Goal: Information Seeking & Learning: Learn about a topic

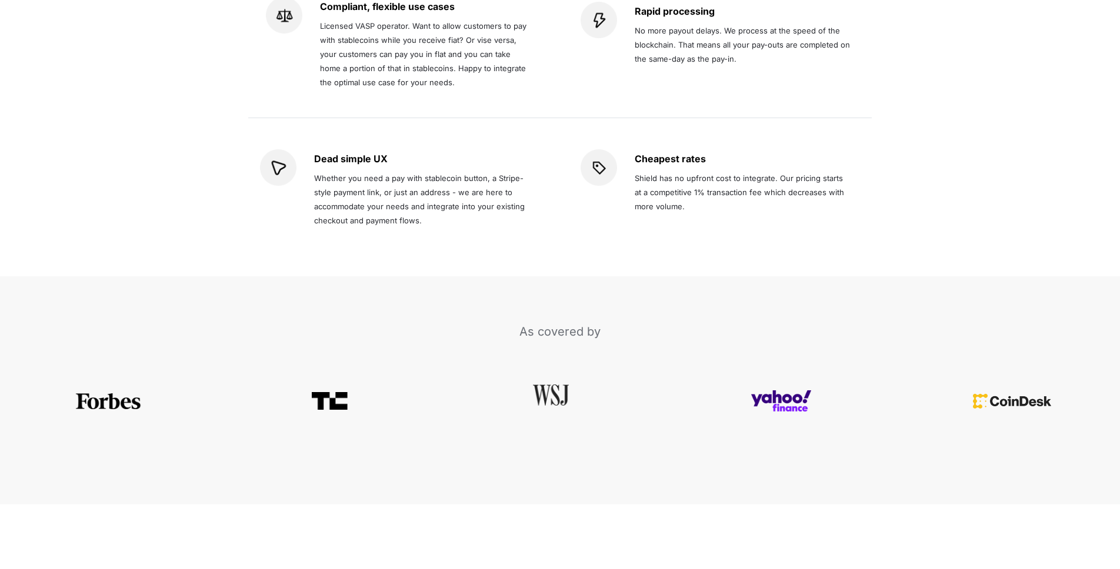
scroll to position [2325, 0]
click at [549, 383] on img at bounding box center [551, 393] width 36 height 21
click at [333, 385] on img at bounding box center [329, 394] width 35 height 18
click at [114, 386] on img at bounding box center [108, 394] width 68 height 16
click at [787, 383] on img at bounding box center [781, 394] width 61 height 22
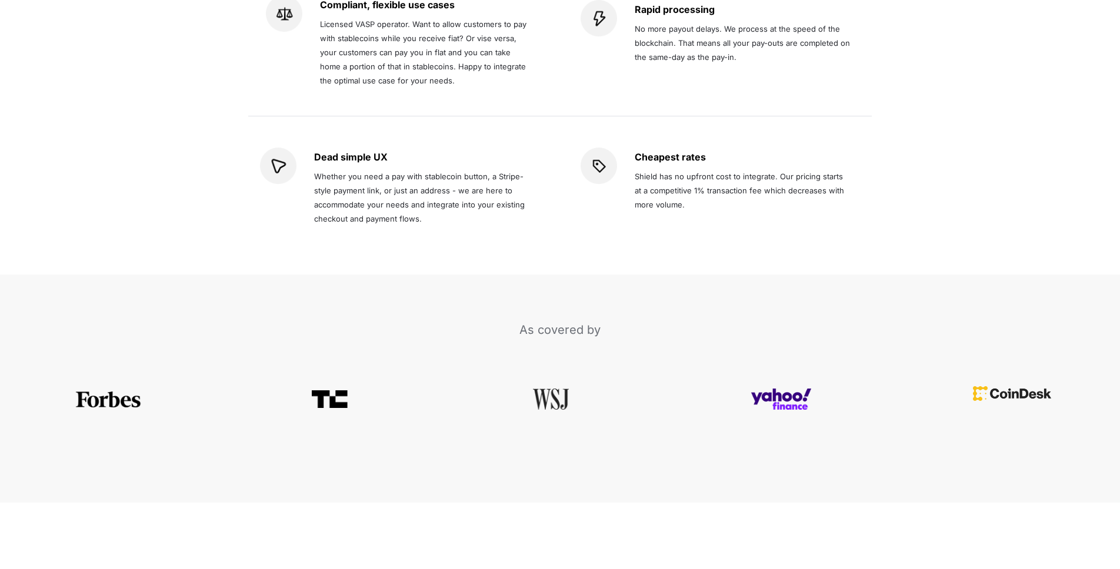
click at [1017, 386] on img at bounding box center [1012, 393] width 78 height 15
click at [555, 383] on img at bounding box center [551, 393] width 36 height 21
click at [803, 383] on img at bounding box center [781, 394] width 61 height 22
click at [1005, 386] on img at bounding box center [1012, 393] width 78 height 15
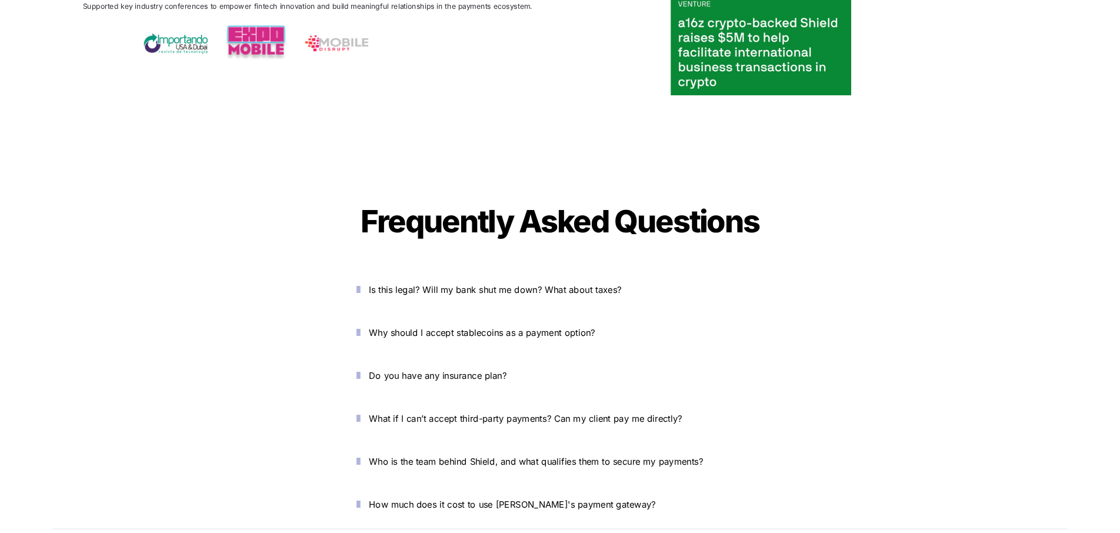
scroll to position [4194, 0]
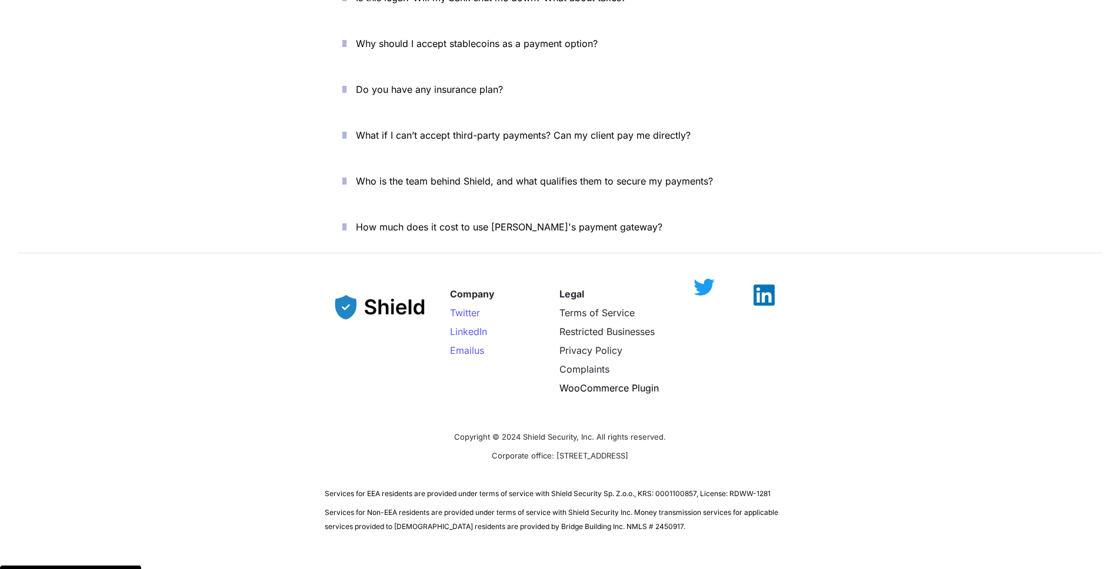
click at [703, 279] on img at bounding box center [703, 287] width 21 height 17
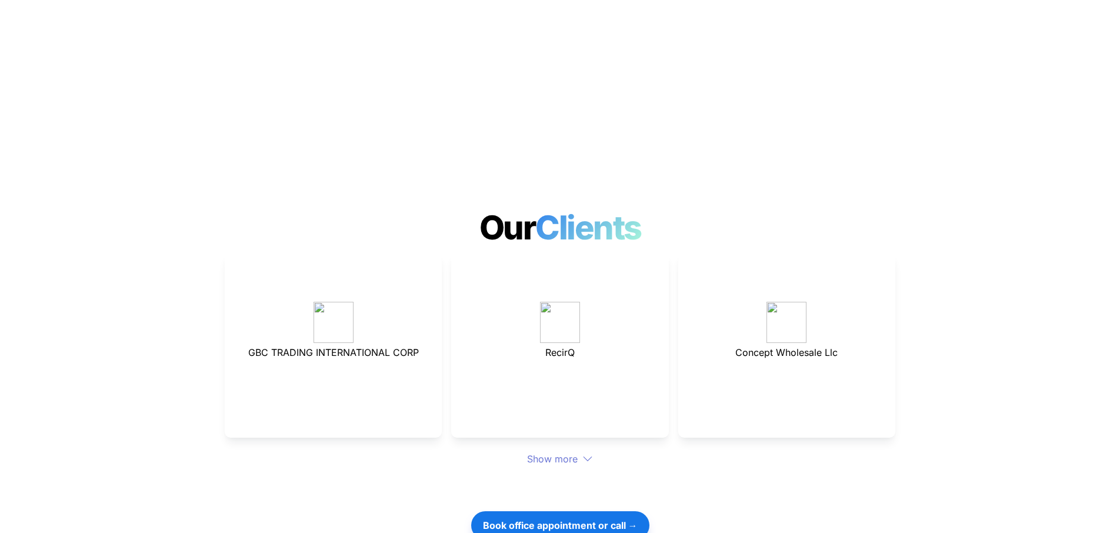
scroll to position [3055, 0]
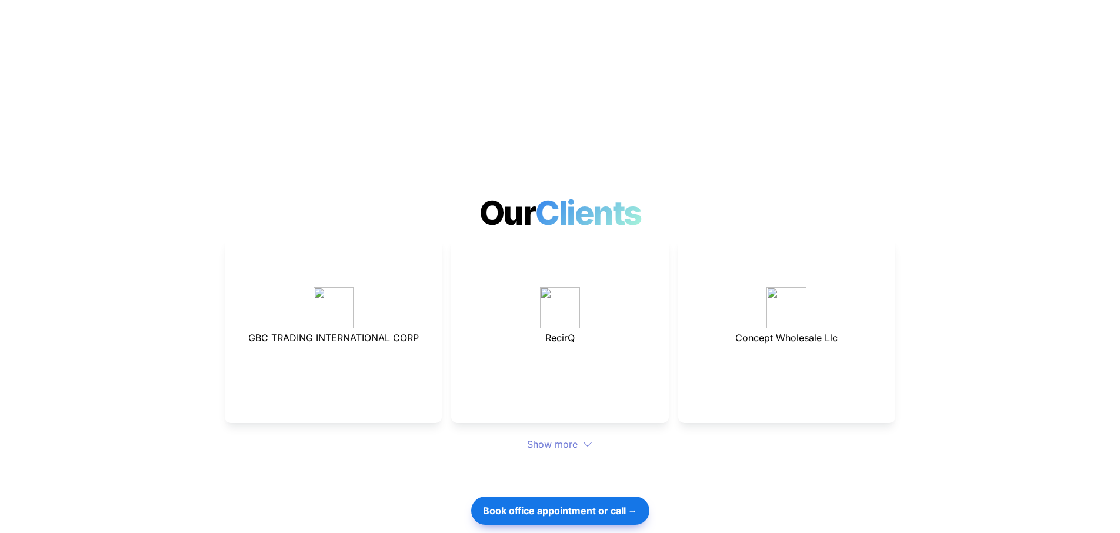
click at [577, 437] on div "Show more" at bounding box center [560, 444] width 670 height 14
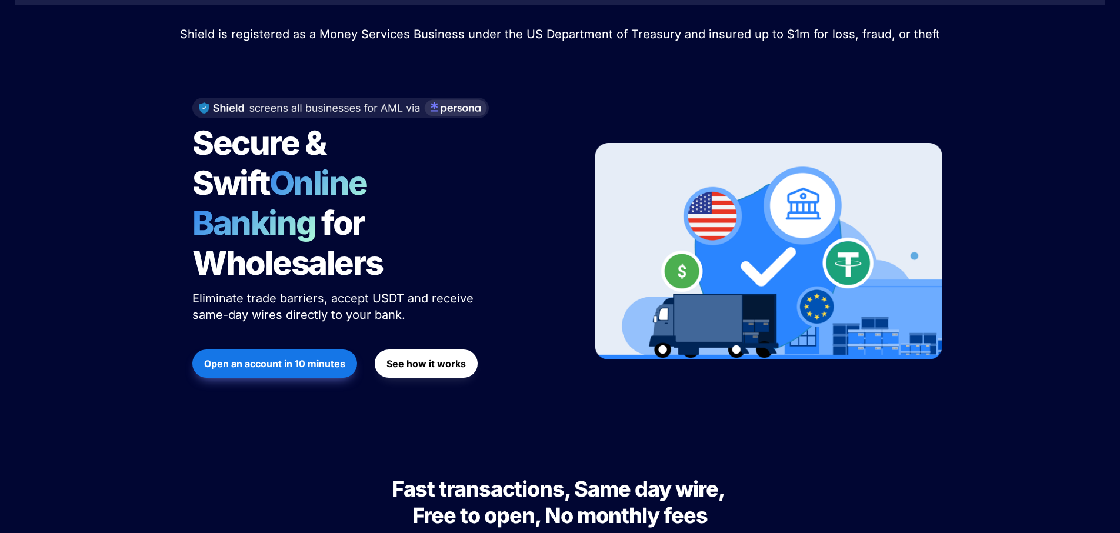
scroll to position [0, 0]
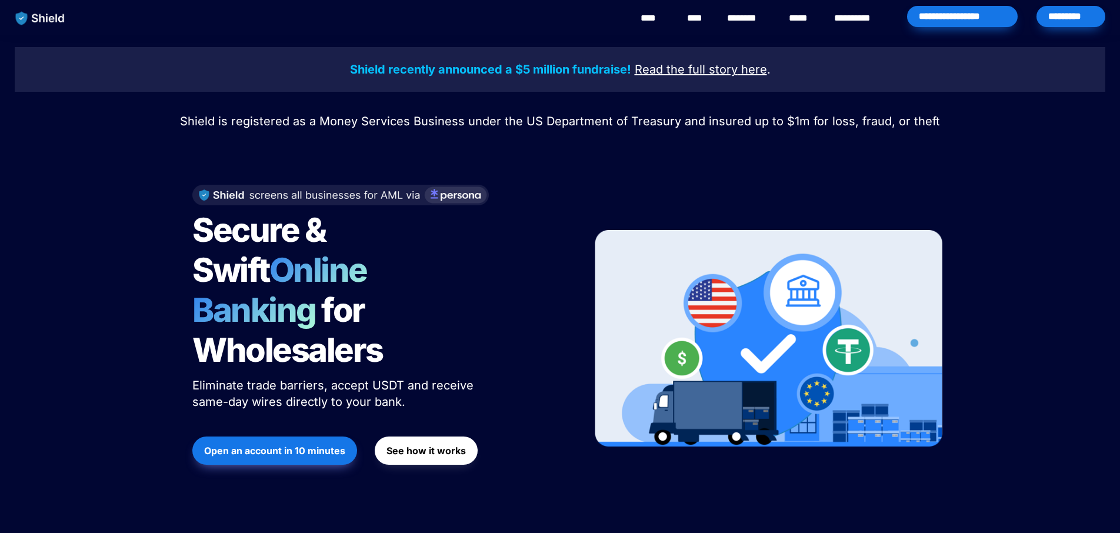
click at [694, 16] on link "****" at bounding box center [697, 18] width 20 height 14
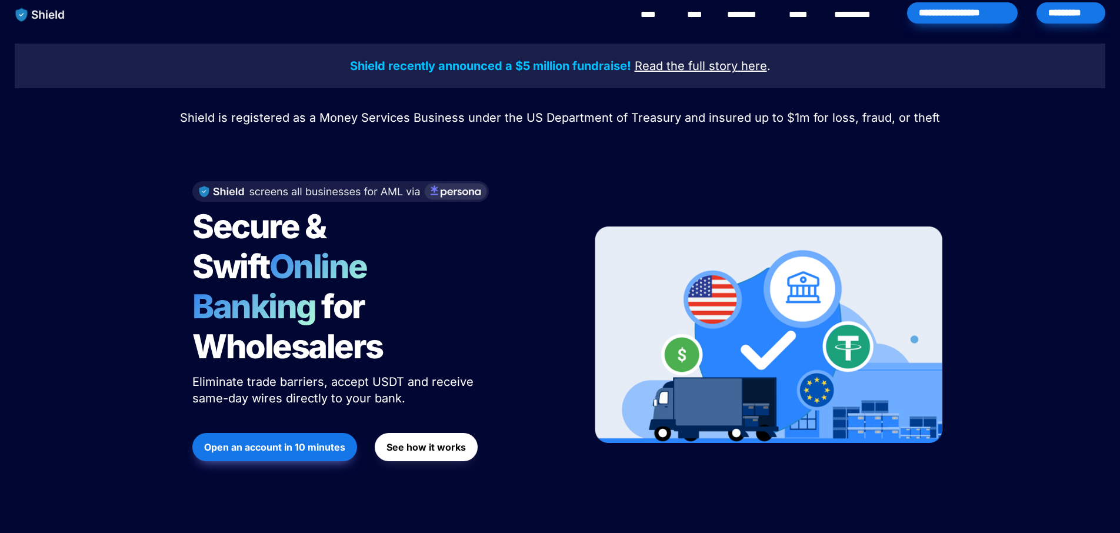
scroll to position [8, 0]
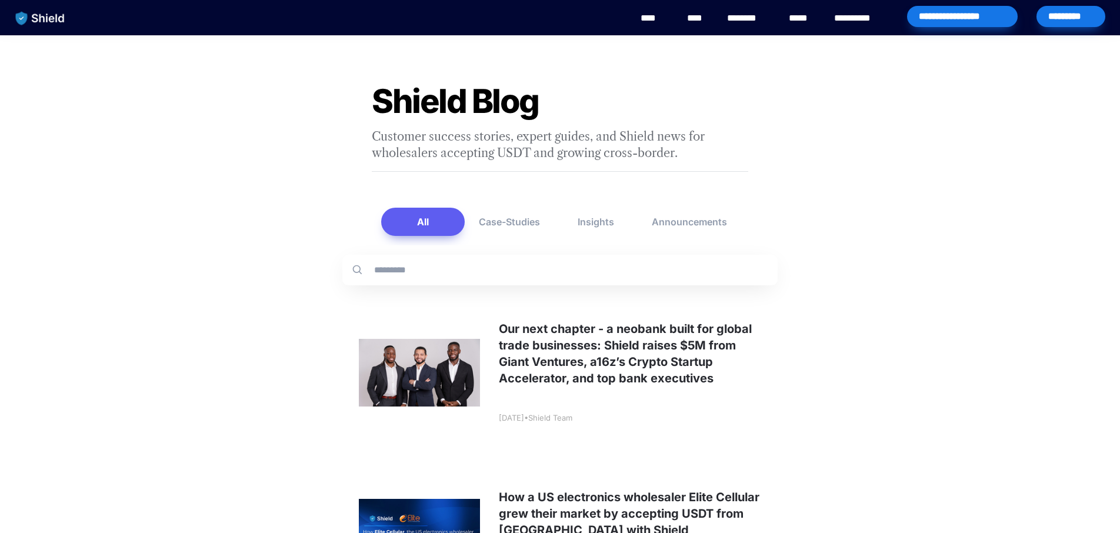
click at [796, 18] on link "****" at bounding box center [801, 18] width 26 height 14
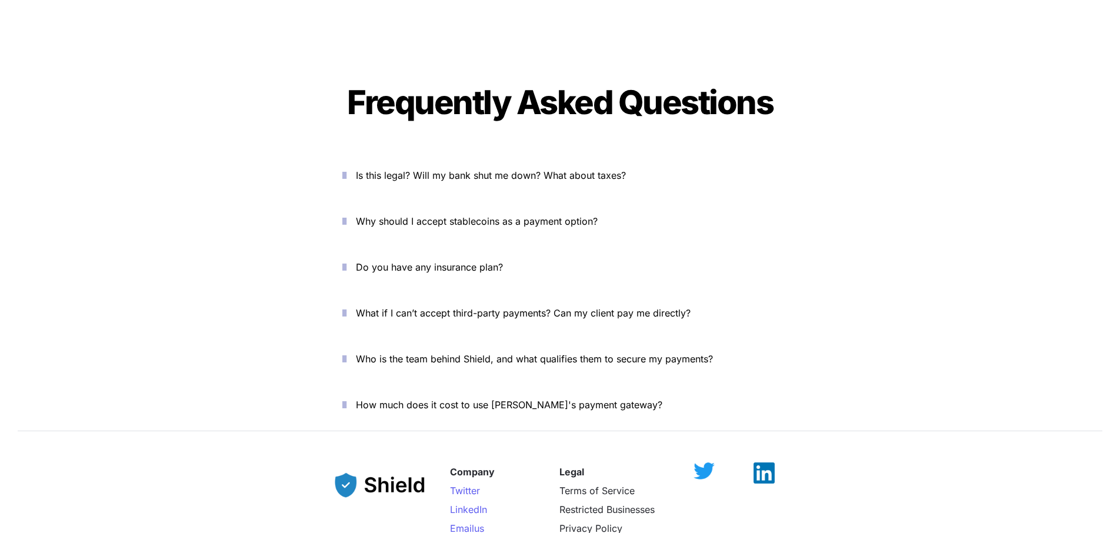
scroll to position [4028, 0]
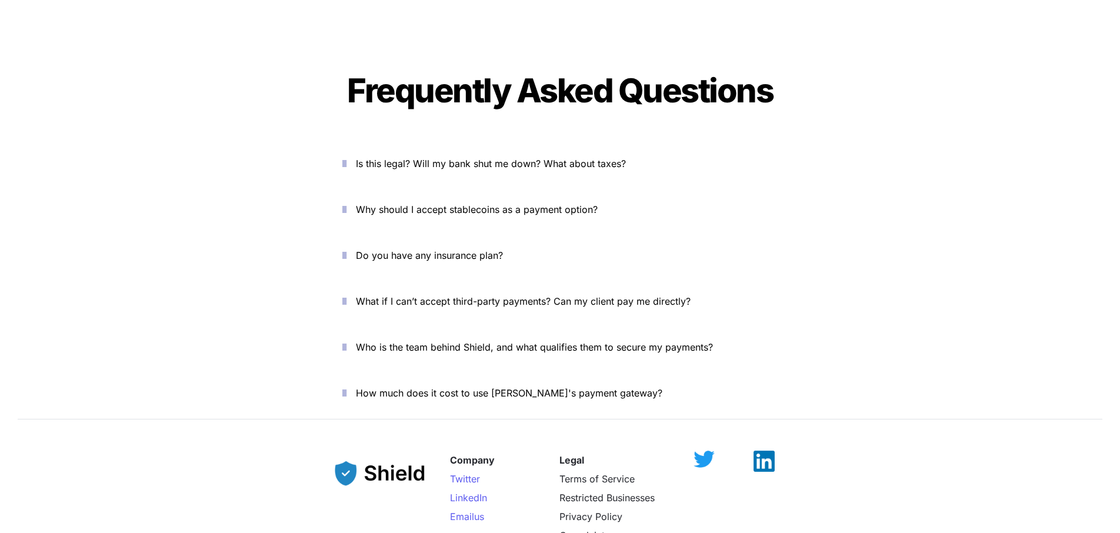
click at [346, 340] on icon "button" at bounding box center [344, 347] width 4 height 14
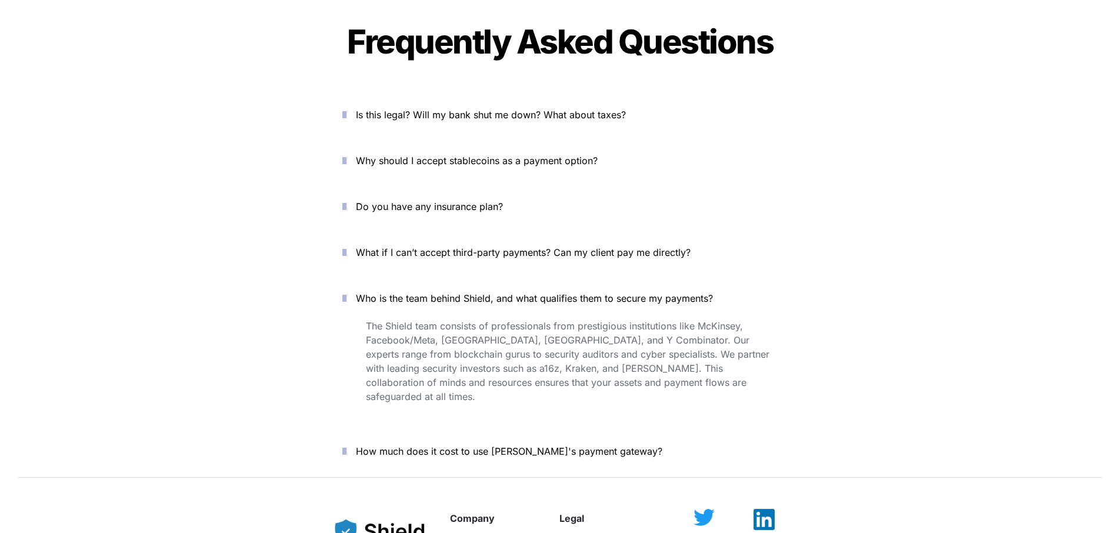
scroll to position [4121, 0]
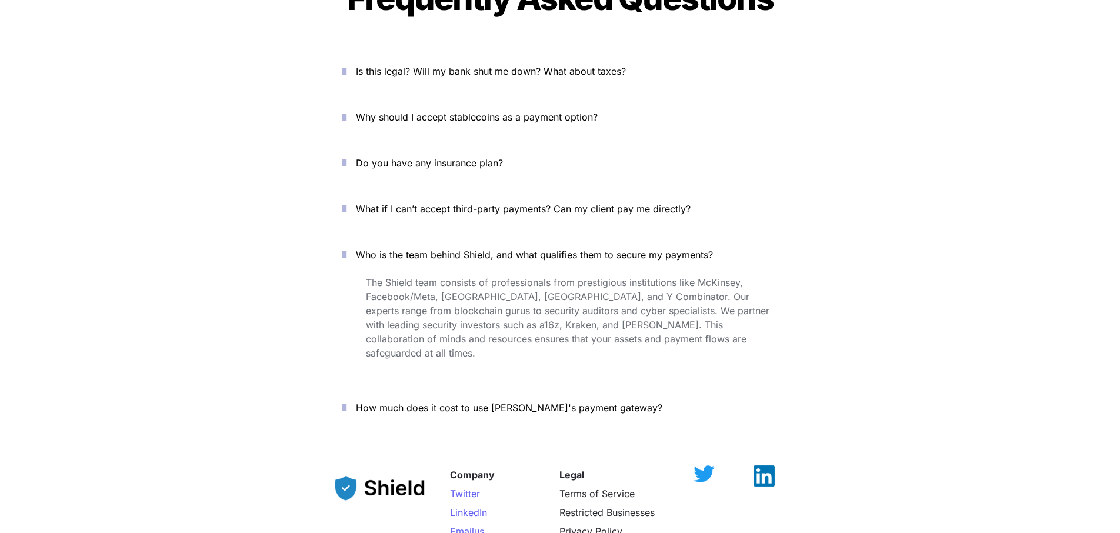
click at [336, 389] on button "How much does it cost to use [PERSON_NAME]'s payment gateway?" at bounding box center [560, 407] width 470 height 36
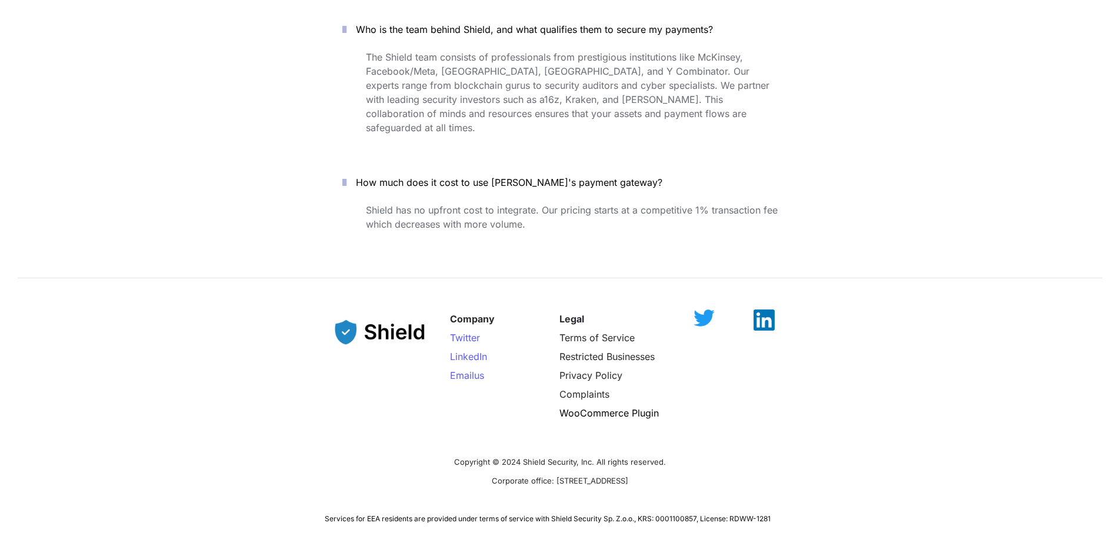
scroll to position [4346, 0]
click at [493, 451] on p "Copyright © 2024 Shield Security, Inc. All rights reserved." at bounding box center [560, 460] width 470 height 19
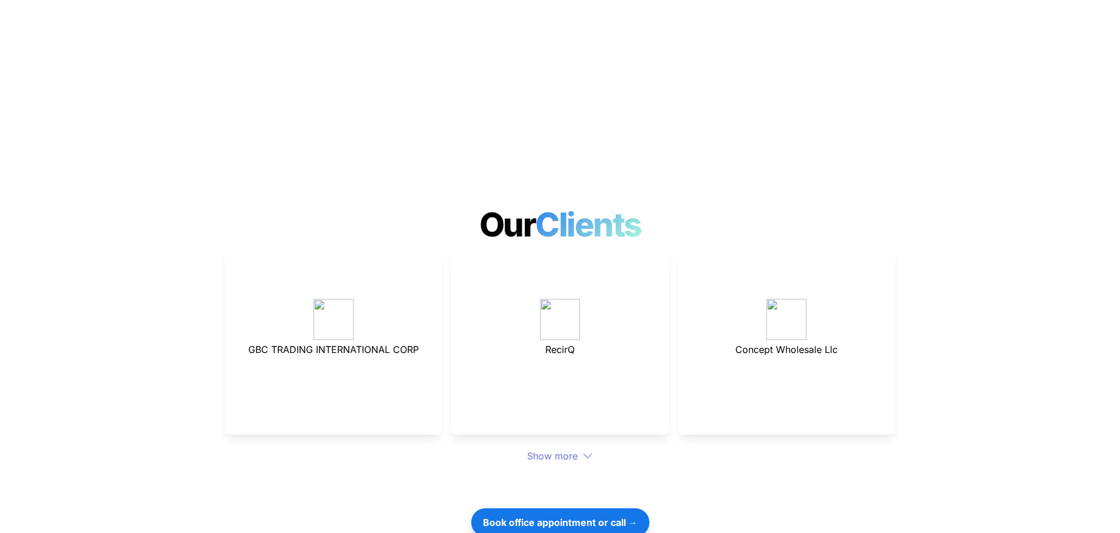
scroll to position [3187, 0]
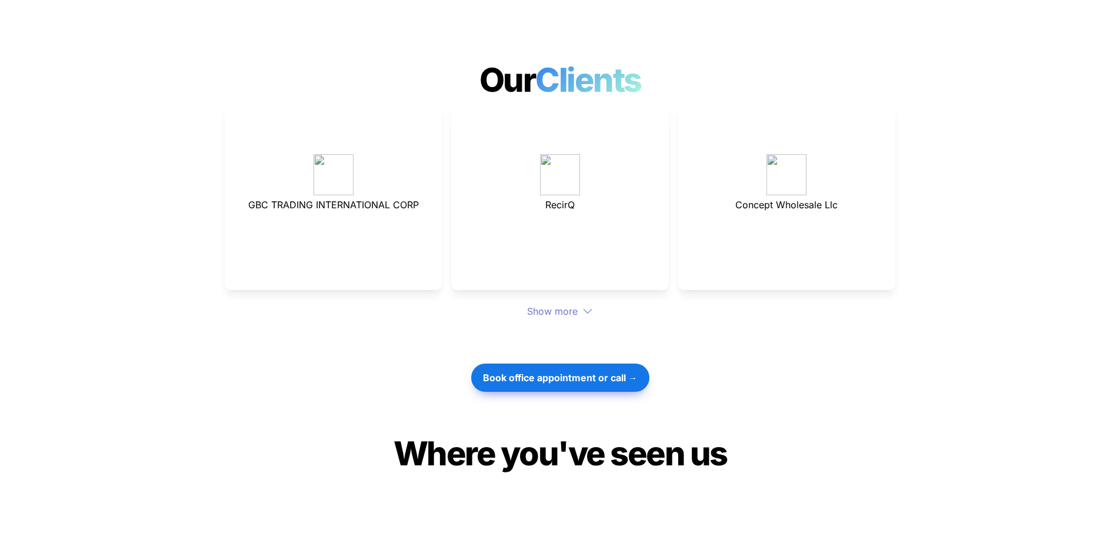
click at [573, 304] on div "Show more" at bounding box center [560, 311] width 670 height 14
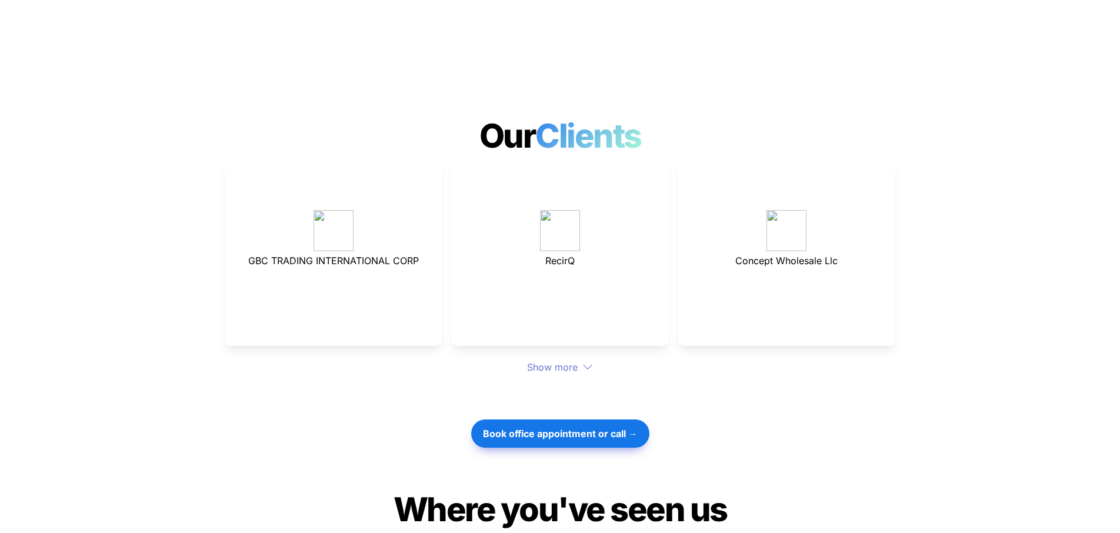
scroll to position [3124, 0]
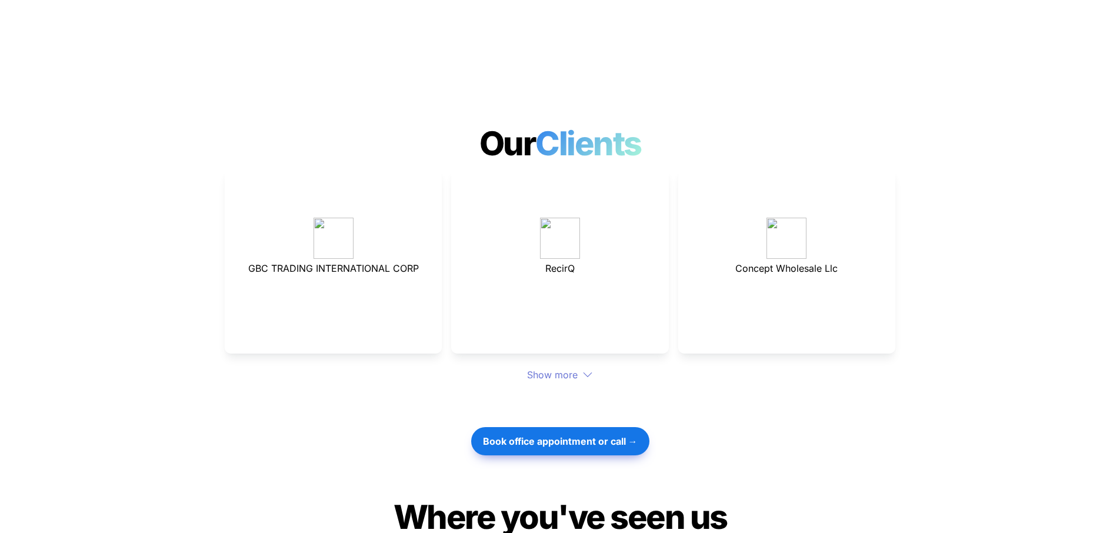
click at [583, 372] on icon at bounding box center [587, 374] width 9 height 5
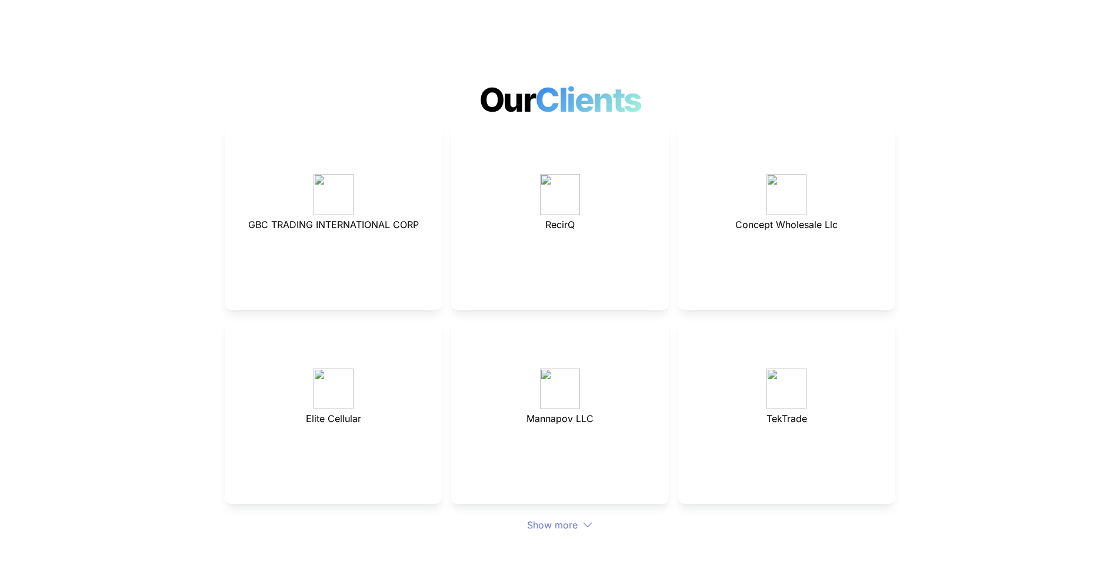
scroll to position [3183, 0]
